Goal: Information Seeking & Learning: Understand process/instructions

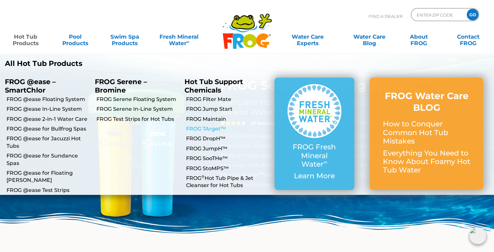
click at [216, 128] on link "FROG TArget™" at bounding box center [228, 128] width 84 height 7
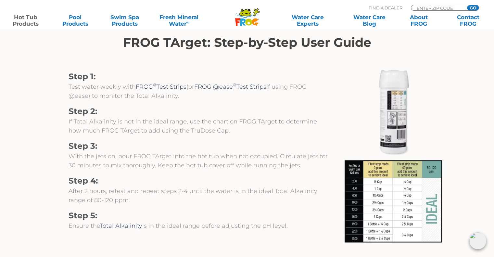
scroll to position [618, 0]
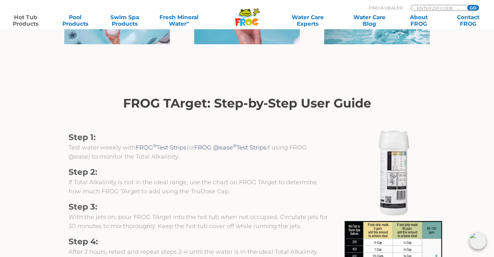
click at [389, 201] on img at bounding box center [394, 173] width 98 height 98
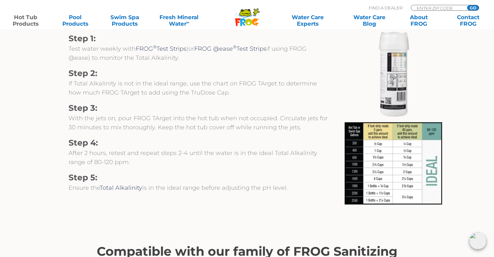
scroll to position [715, 0]
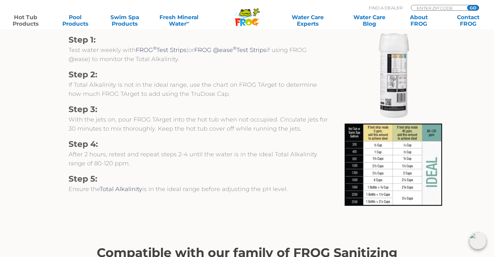
click at [393, 107] on img at bounding box center [394, 75] width 98 height 98
click at [390, 104] on img at bounding box center [394, 75] width 98 height 98
click at [369, 96] on img at bounding box center [394, 75] width 98 height 98
click at [391, 104] on img at bounding box center [394, 75] width 98 height 98
click at [393, 106] on img at bounding box center [394, 75] width 98 height 98
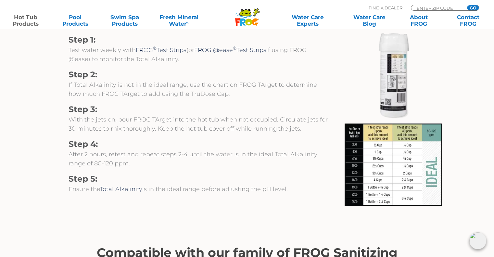
click at [373, 109] on img at bounding box center [394, 75] width 98 height 98
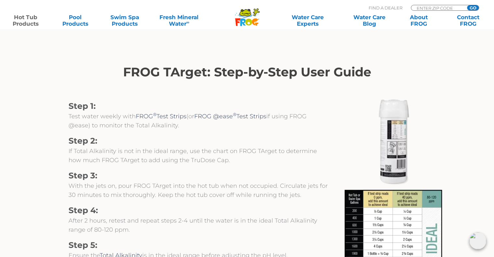
scroll to position [650, 0]
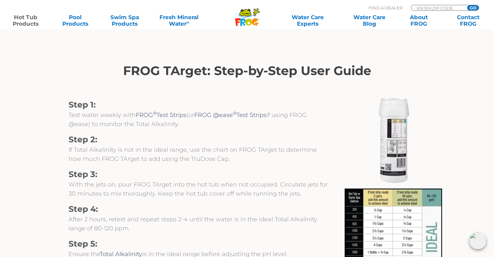
click at [374, 172] on img at bounding box center [394, 140] width 98 height 98
click at [391, 169] on img at bounding box center [394, 140] width 98 height 98
click at [386, 167] on img at bounding box center [394, 140] width 98 height 98
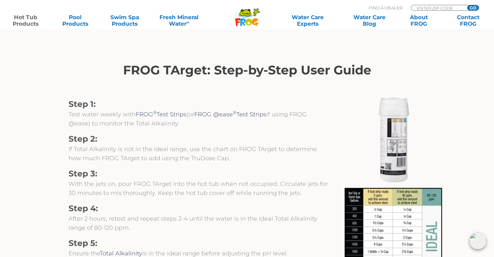
scroll to position [683, 0]
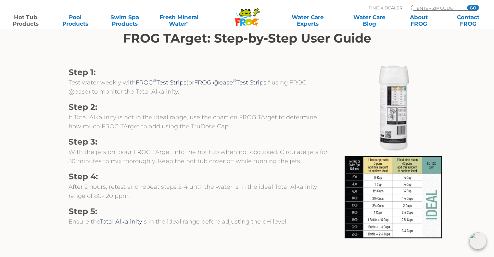
click at [327, 149] on p "With the jets on, pour FROG TArget into the hot tub when not occupied. Circulat…" at bounding box center [199, 157] width 260 height 18
click at [390, 134] on img at bounding box center [394, 108] width 98 height 98
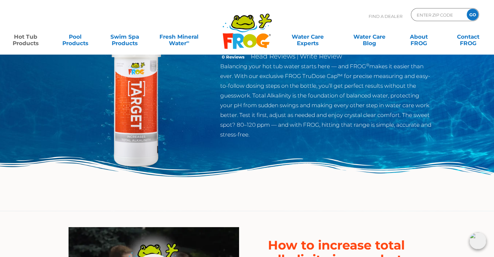
scroll to position [0, 0]
